Goal: Task Accomplishment & Management: Manage account settings

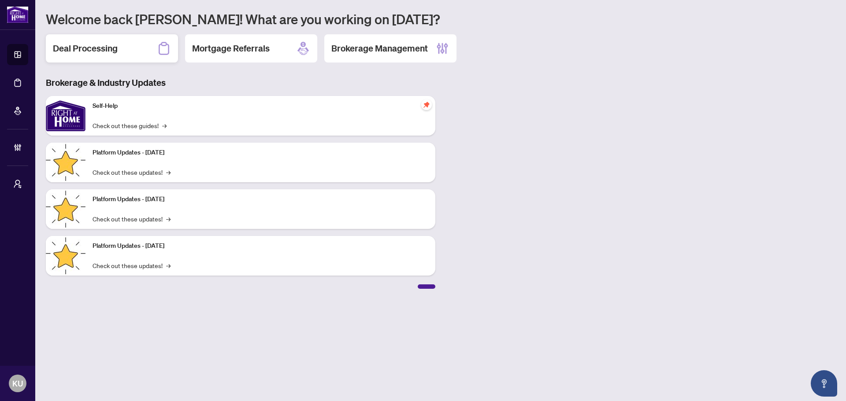
click at [112, 43] on h2 "Deal Processing" at bounding box center [85, 48] width 65 height 12
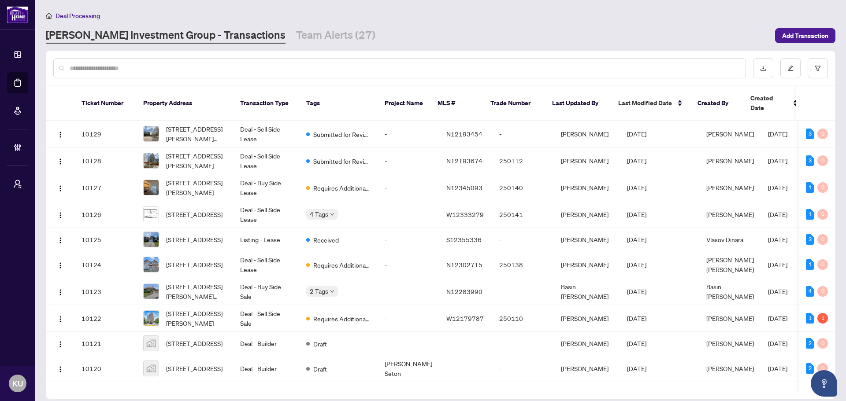
click at [174, 70] on input "text" at bounding box center [404, 68] width 669 height 10
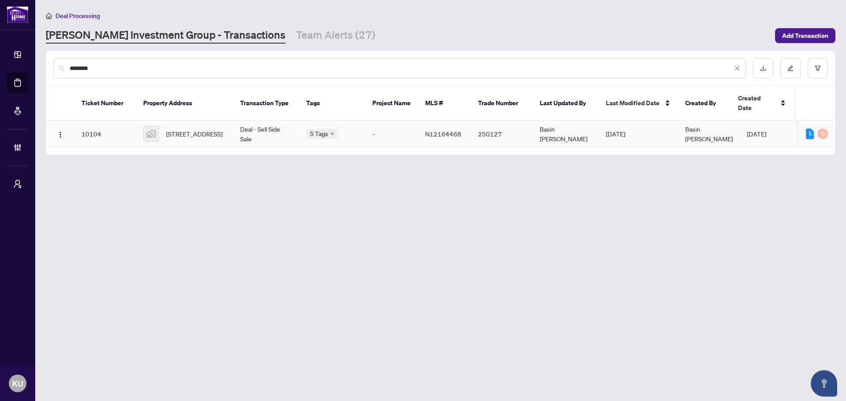
type input "********"
click at [190, 131] on span "[STREET_ADDRESS]" at bounding box center [194, 134] width 56 height 10
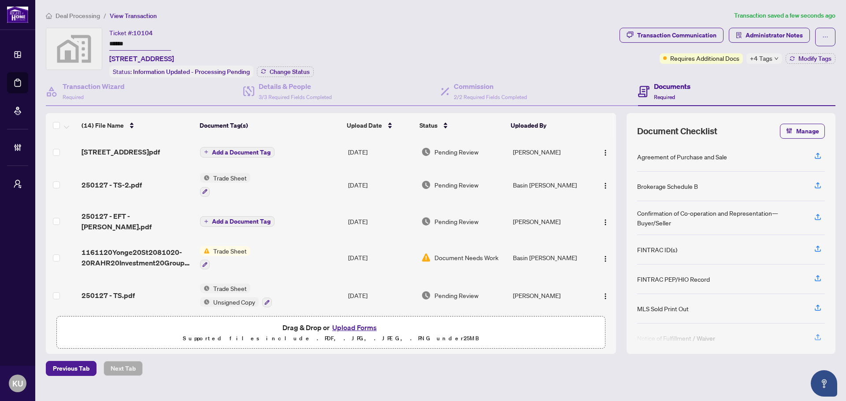
click at [250, 158] on button "Add a Document Tag" at bounding box center [237, 152] width 74 height 11
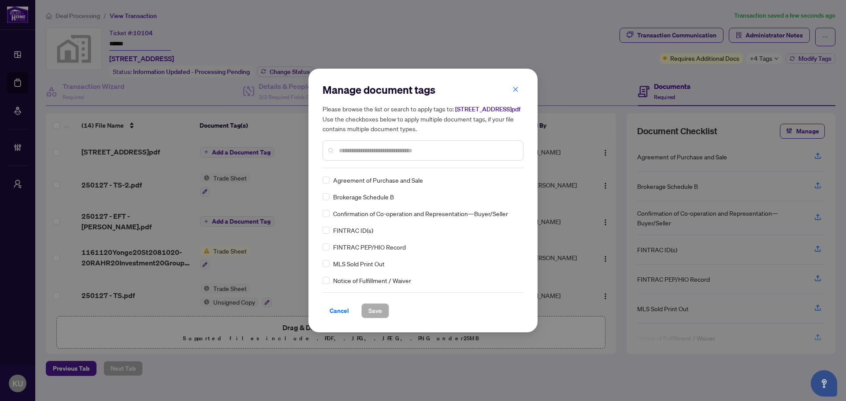
click at [355, 150] on input "text" at bounding box center [427, 151] width 177 height 10
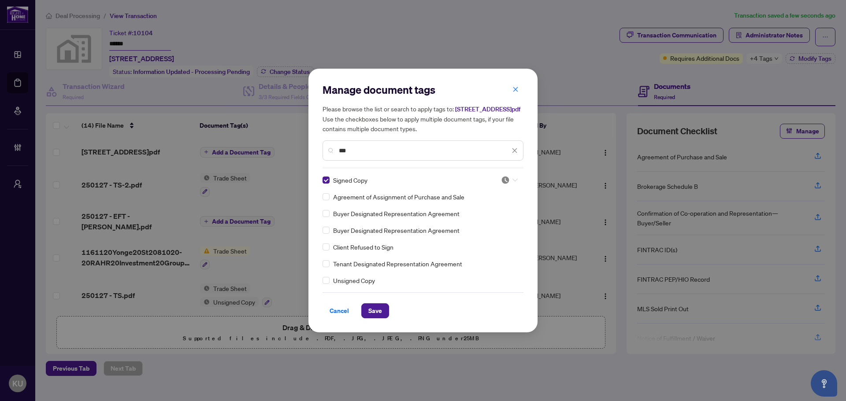
click at [505, 185] on img at bounding box center [505, 180] width 9 height 9
click at [485, 224] on div "Approved" at bounding box center [480, 228] width 56 height 10
drag, startPoint x: 368, startPoint y: 157, endPoint x: 295, endPoint y: 156, distance: 73.2
click at [295, 156] on div "Manage document tags Please browse the list or search to apply tags to: [STREET…" at bounding box center [423, 200] width 846 height 401
type input "****"
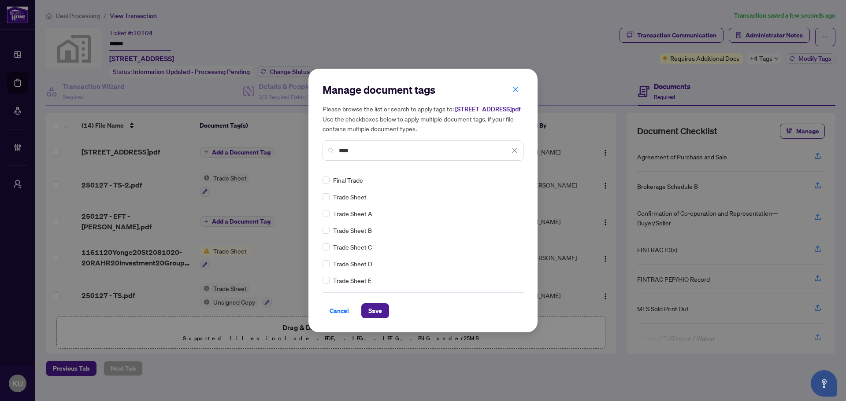
click at [324, 207] on div "Final Trade Trade Sheet Trade Sheet A Trade Sheet B Trade Sheet C Trade Sheet D…" at bounding box center [423, 230] width 201 height 110
click at [327, 202] on label at bounding box center [326, 197] width 7 height 10
click at [512, 182] on icon at bounding box center [514, 180] width 5 height 4
click at [505, 228] on div "Approved" at bounding box center [480, 228] width 56 height 10
click at [376, 312] on span "Save" at bounding box center [375, 311] width 14 height 14
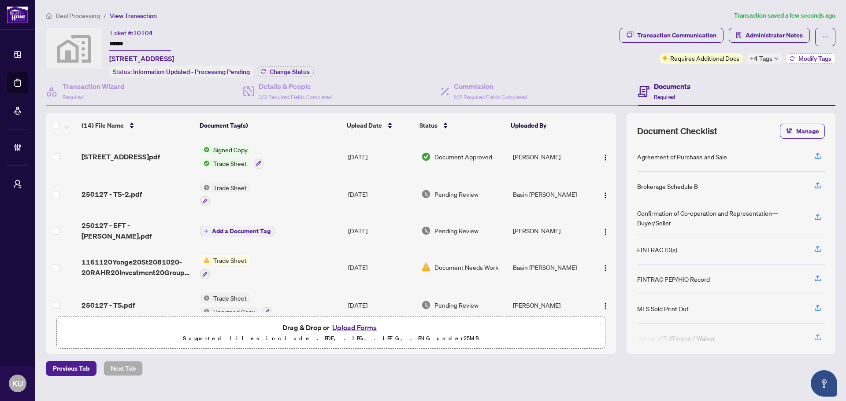
click at [819, 61] on span "Modify Tags" at bounding box center [814, 59] width 33 height 6
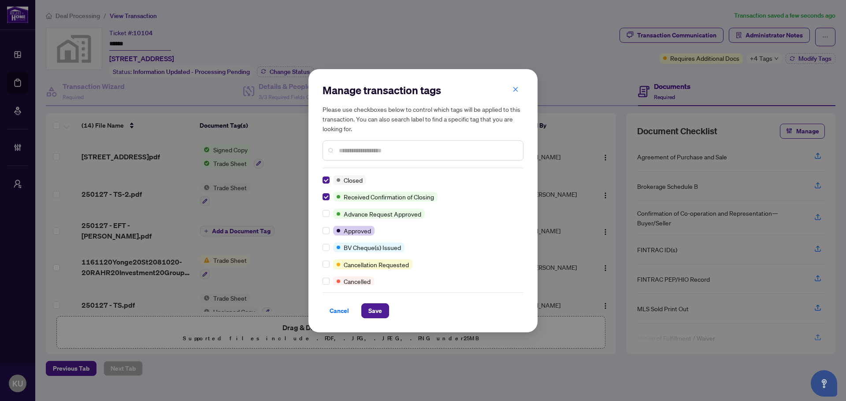
click at [357, 148] on input "text" at bounding box center [427, 151] width 177 height 10
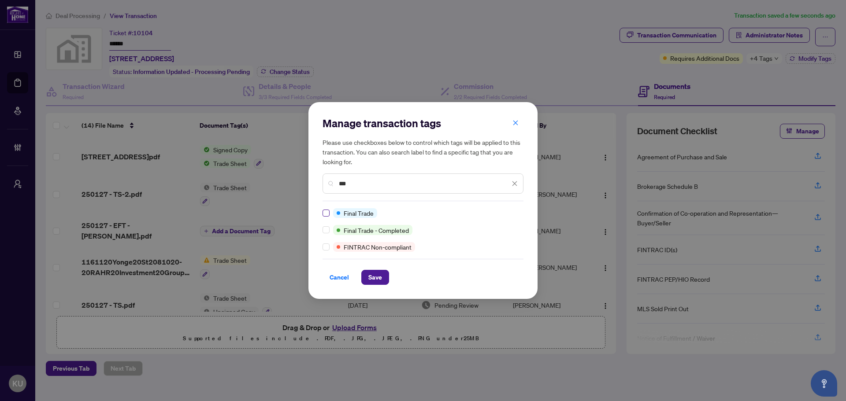
type input "***"
click at [329, 208] on label at bounding box center [326, 213] width 7 height 10
click at [379, 281] on span "Save" at bounding box center [375, 278] width 14 height 14
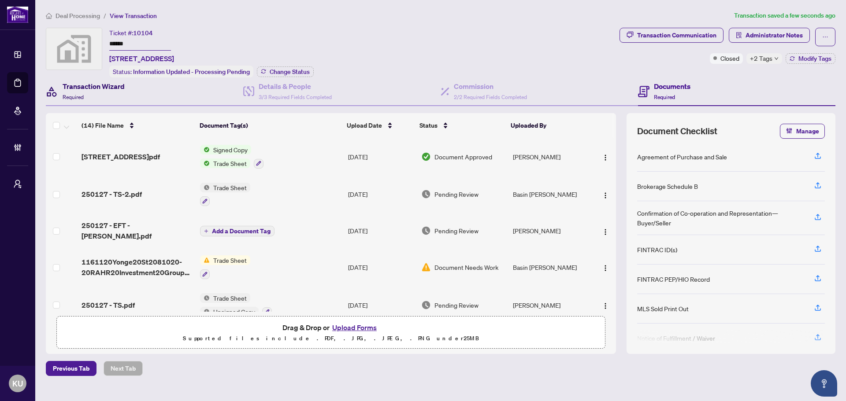
click at [112, 87] on h4 "Transaction Wizard" at bounding box center [94, 86] width 62 height 11
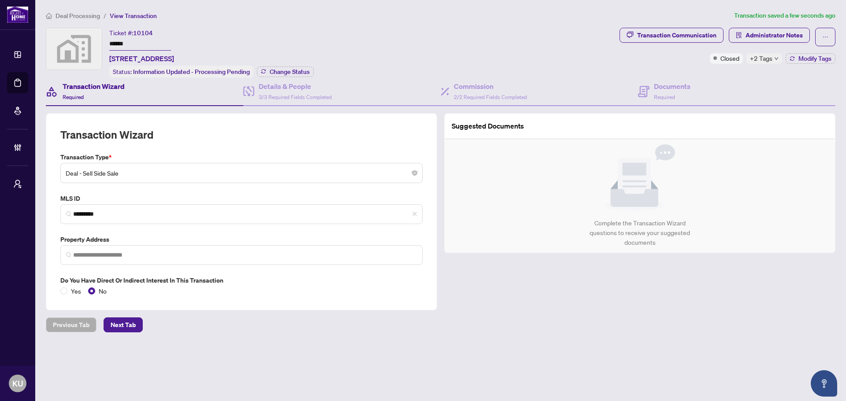
type input "**********"
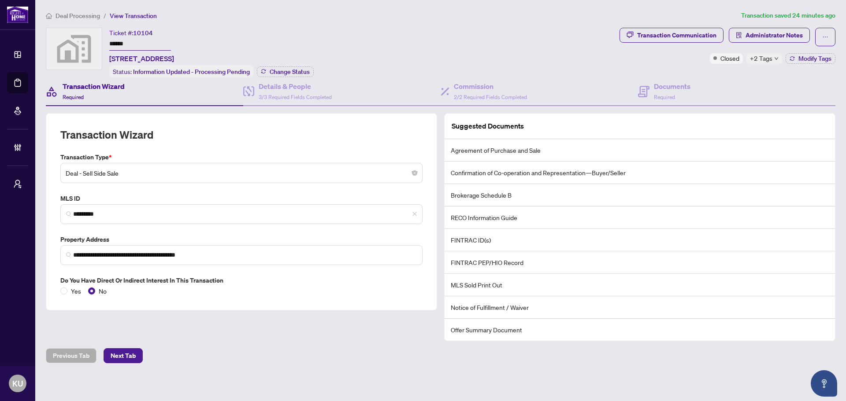
click at [85, 13] on span "Deal Processing" at bounding box center [78, 16] width 45 height 8
